Goal: Task Accomplishment & Management: Complete application form

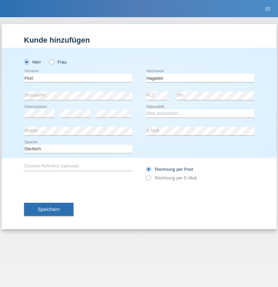
type input "Hageleit"
select select "DE"
select select "C"
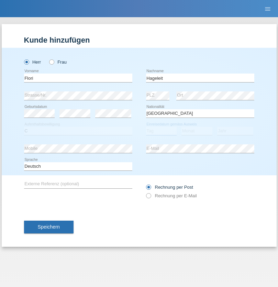
select select "24"
select select "10"
select select "2021"
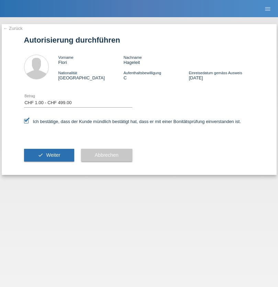
select select "1"
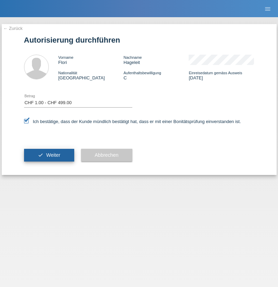
click at [49, 155] on span "Weiter" at bounding box center [53, 155] width 14 height 6
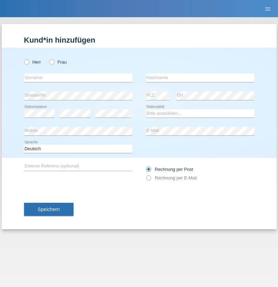
radio input "true"
click at [78, 78] on input "text" at bounding box center [78, 78] width 108 height 9
type input "[PERSON_NAME]"
click at [200, 78] on input "text" at bounding box center [200, 78] width 108 height 9
type input "Kappelmayer"
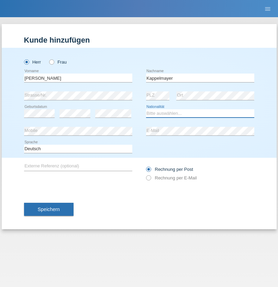
select select "HU"
select select "C"
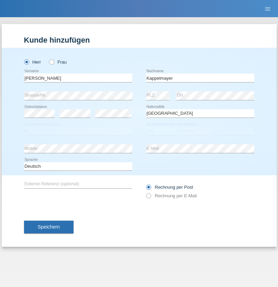
select select "12"
select select "02"
select select "2021"
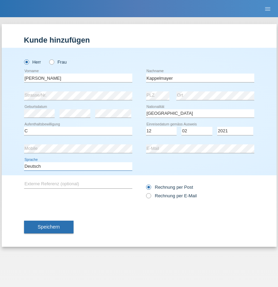
select select "en"
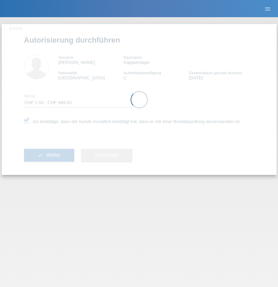
select select "1"
